Goal: Navigation & Orientation: Go to known website

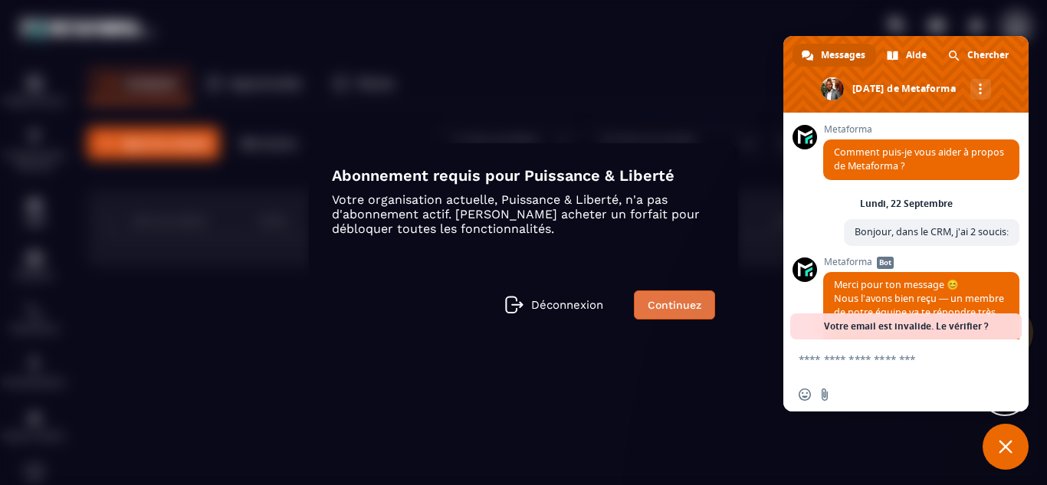
scroll to position [8195, 0]
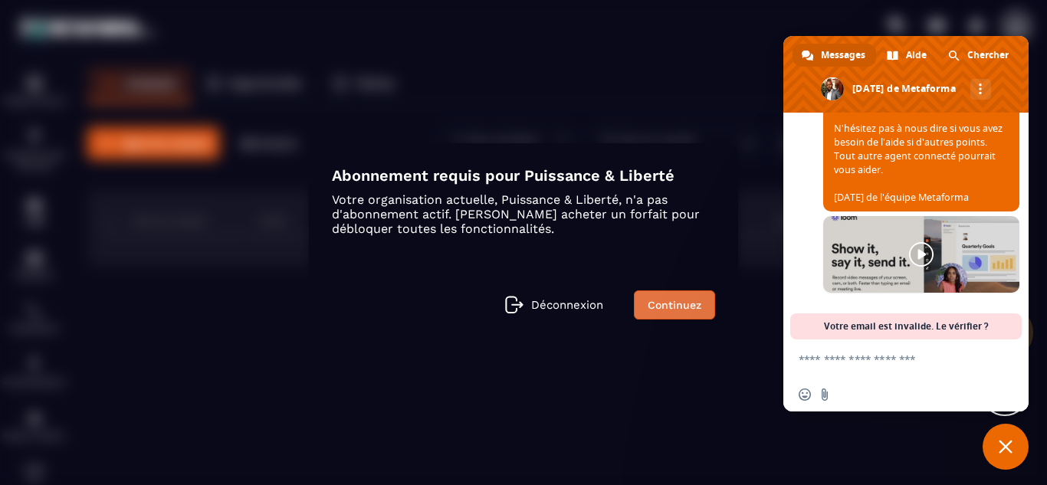
click at [686, 310] on link "Continuez" at bounding box center [674, 304] width 81 height 29
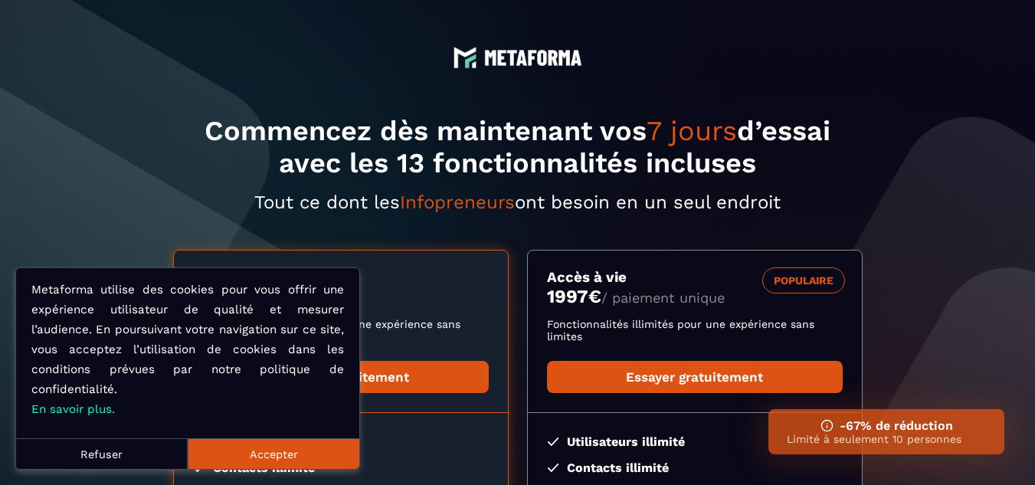
click at [138, 453] on button "Refuser" at bounding box center [102, 453] width 172 height 31
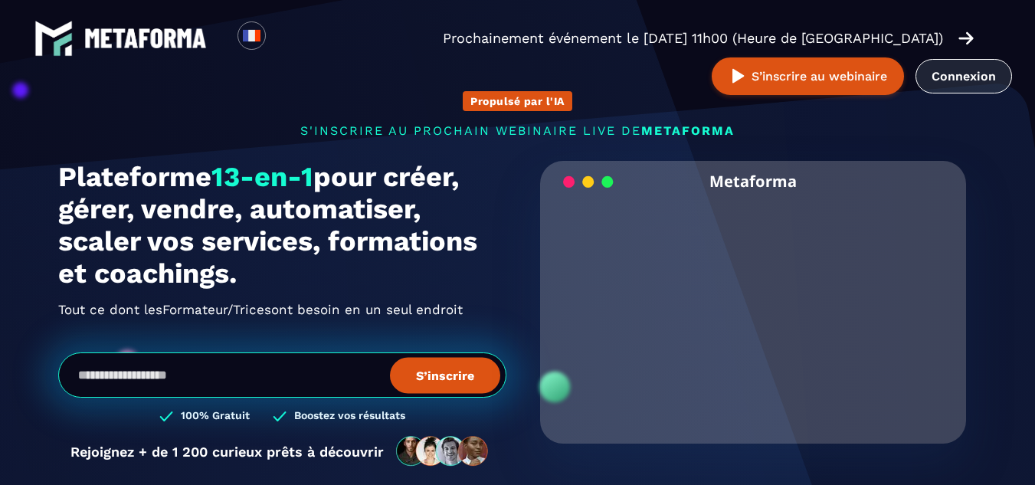
click at [957, 86] on link "Connexion" at bounding box center [964, 76] width 97 height 34
